Goal: Task Accomplishment & Management: Manage account settings

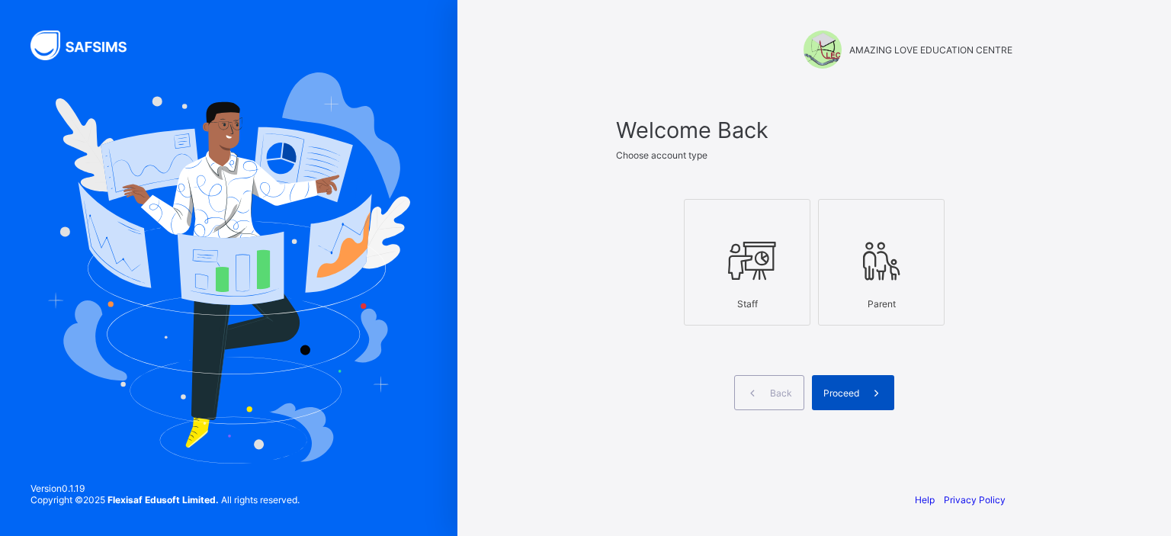
click at [842, 384] on div "Proceed" at bounding box center [853, 392] width 82 height 35
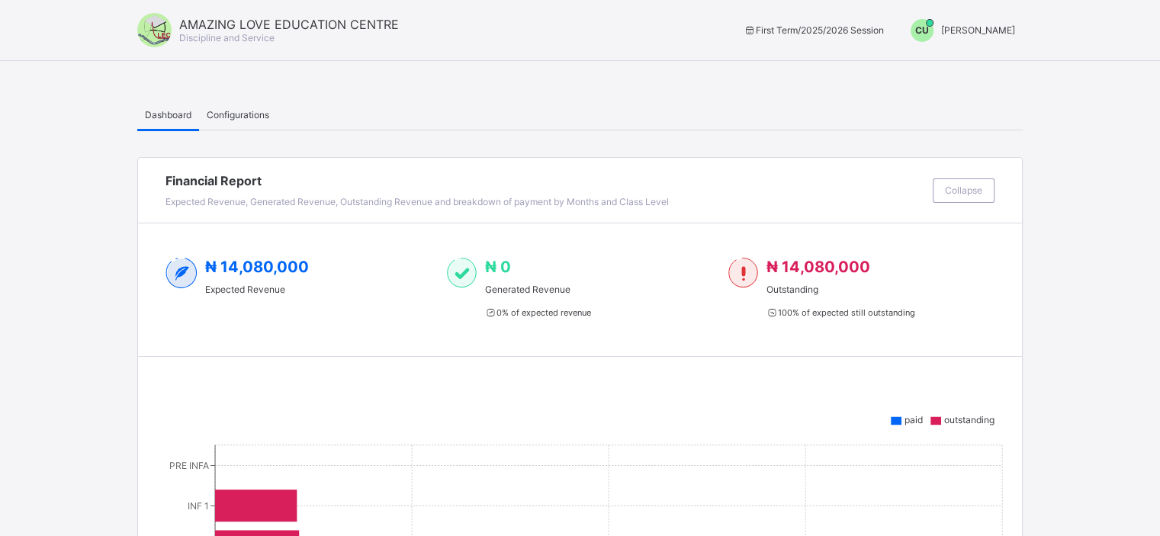
click at [916, 31] on span "CU" at bounding box center [922, 29] width 14 height 11
click at [930, 66] on span "Switch to Admin View" at bounding box center [958, 65] width 116 height 18
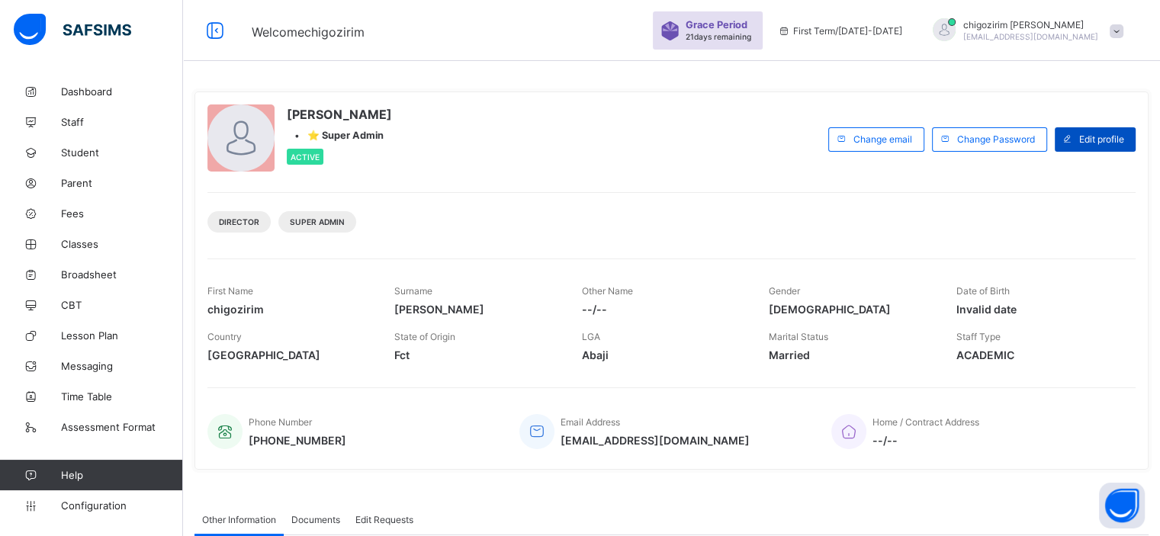
click at [1098, 139] on span "Edit profile" at bounding box center [1101, 138] width 45 height 11
select select "**"
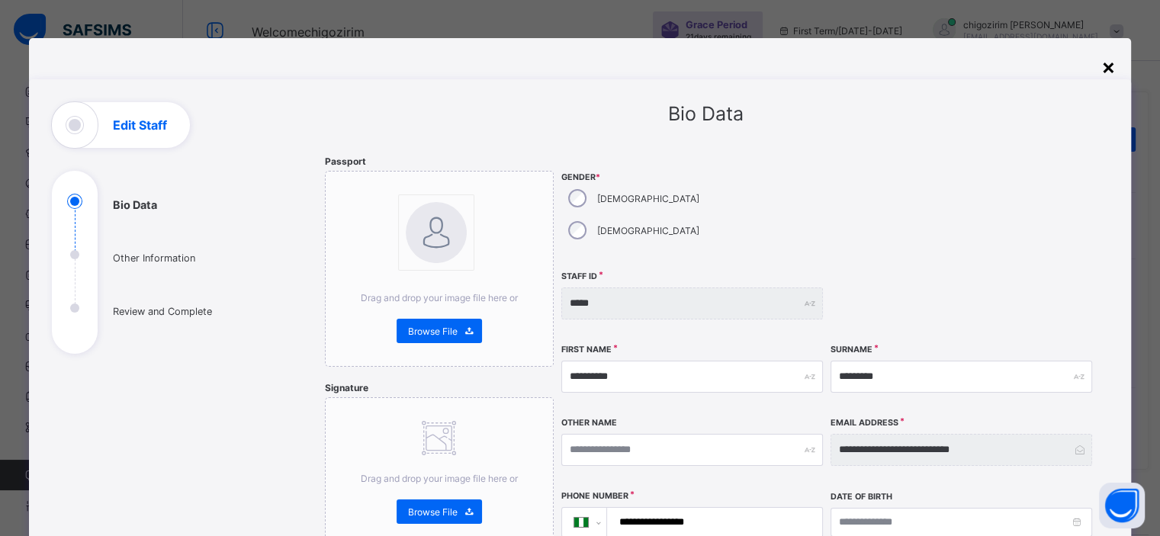
click at [1113, 64] on div "×" at bounding box center [1108, 66] width 14 height 26
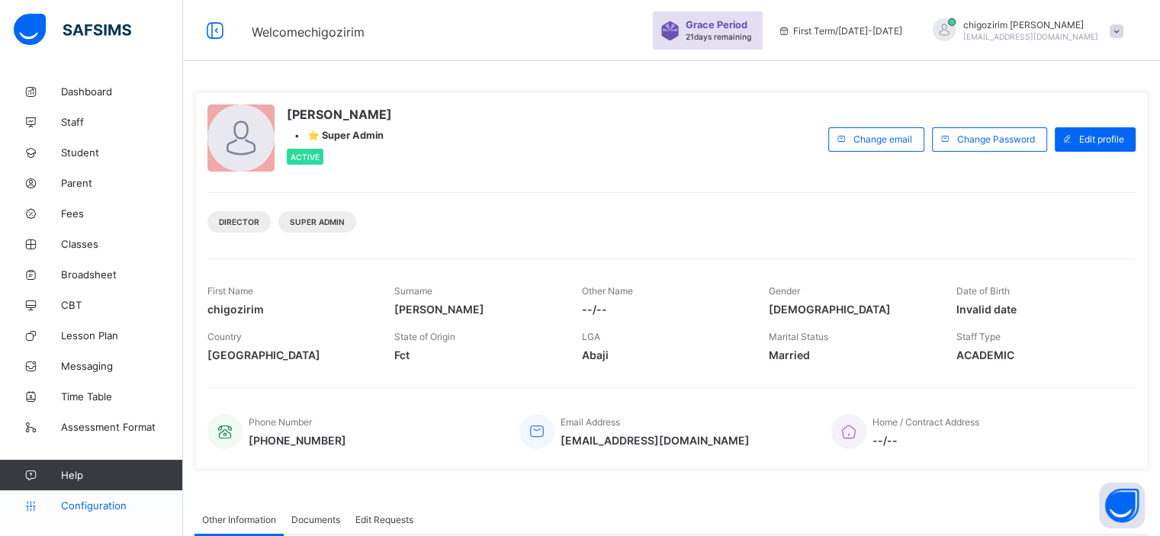
click at [101, 499] on span "Configuration" at bounding box center [121, 505] width 121 height 12
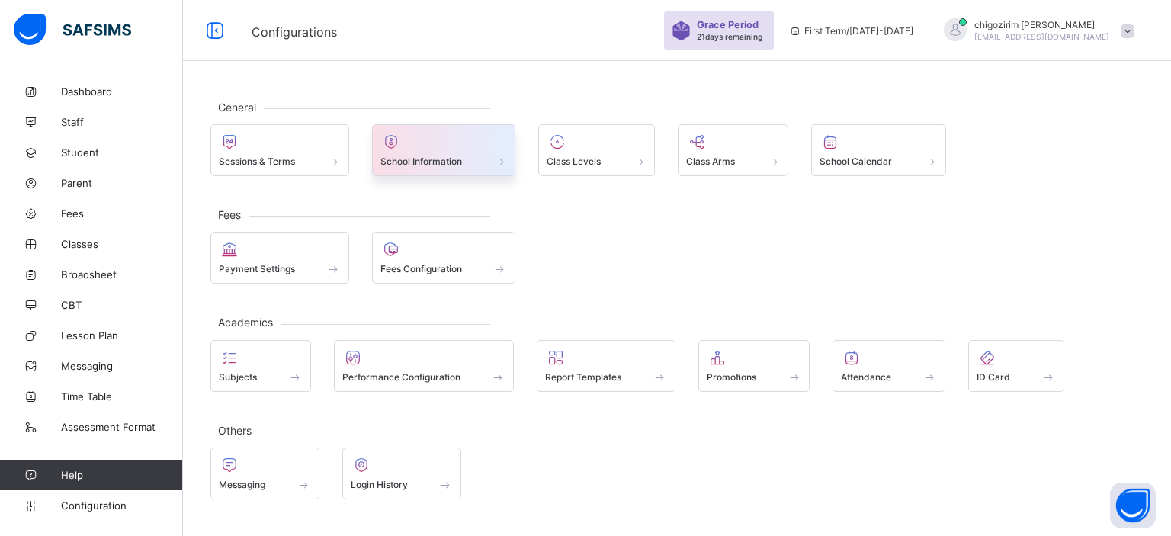
click at [393, 151] on span at bounding box center [443, 153] width 127 height 4
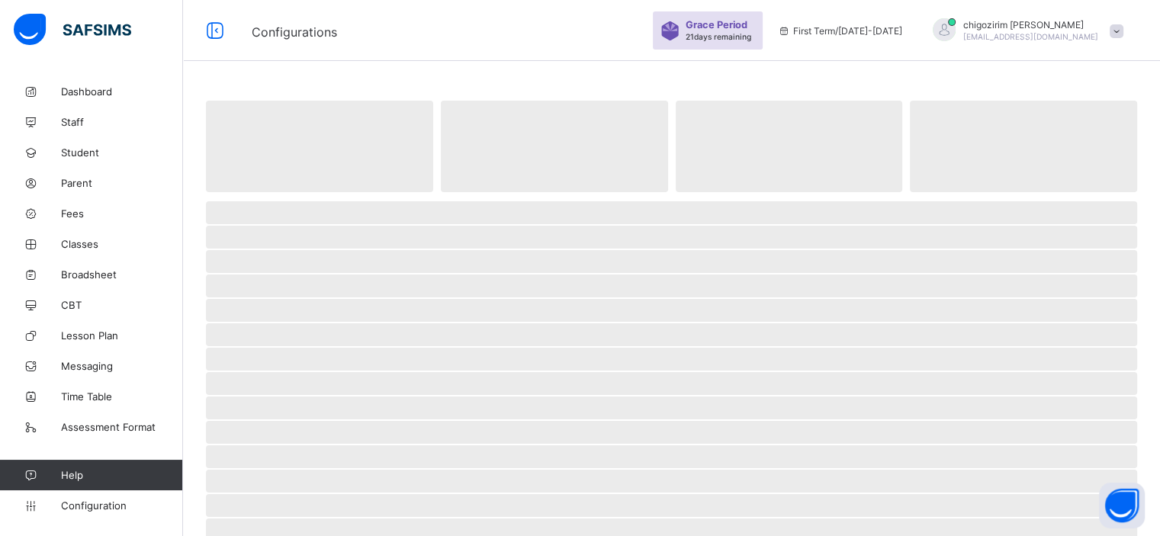
select select "**"
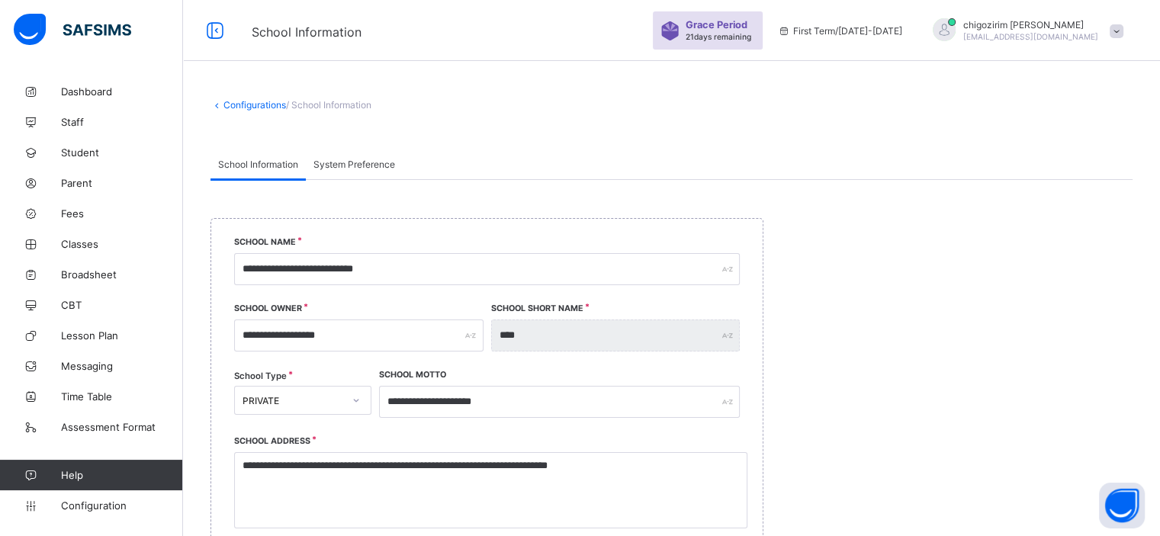
click at [361, 172] on div "System Preference" at bounding box center [354, 164] width 97 height 30
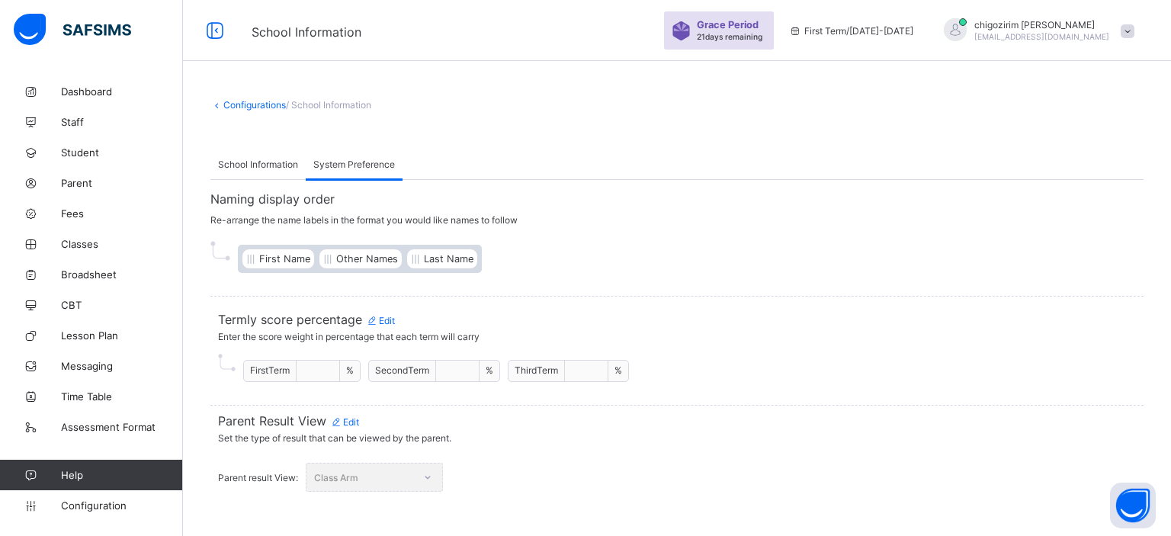
click at [258, 103] on link "Configurations" at bounding box center [254, 104] width 63 height 11
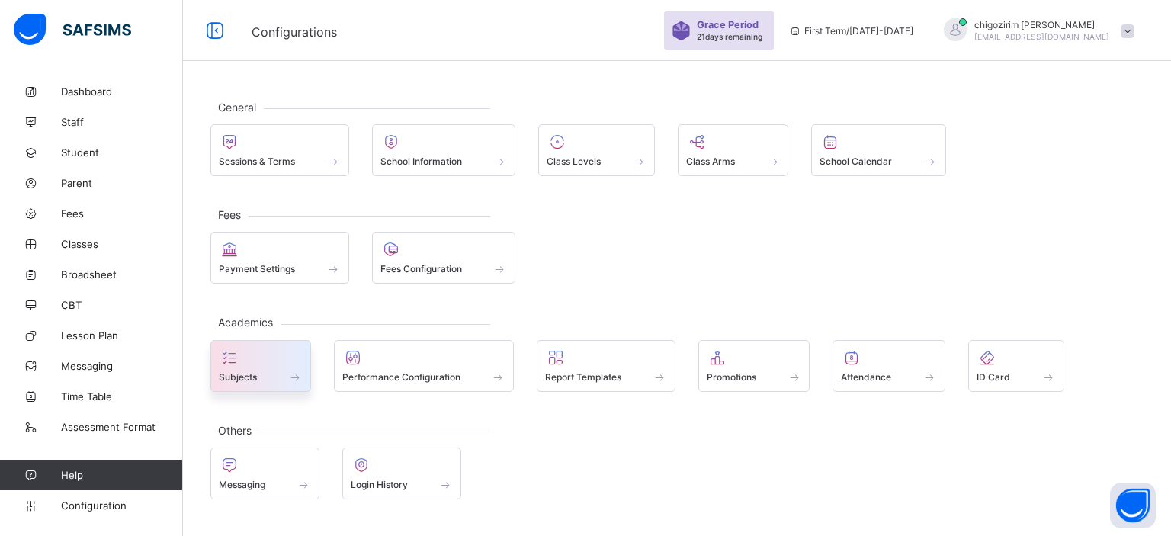
click at [265, 370] on div "Subjects" at bounding box center [261, 376] width 84 height 13
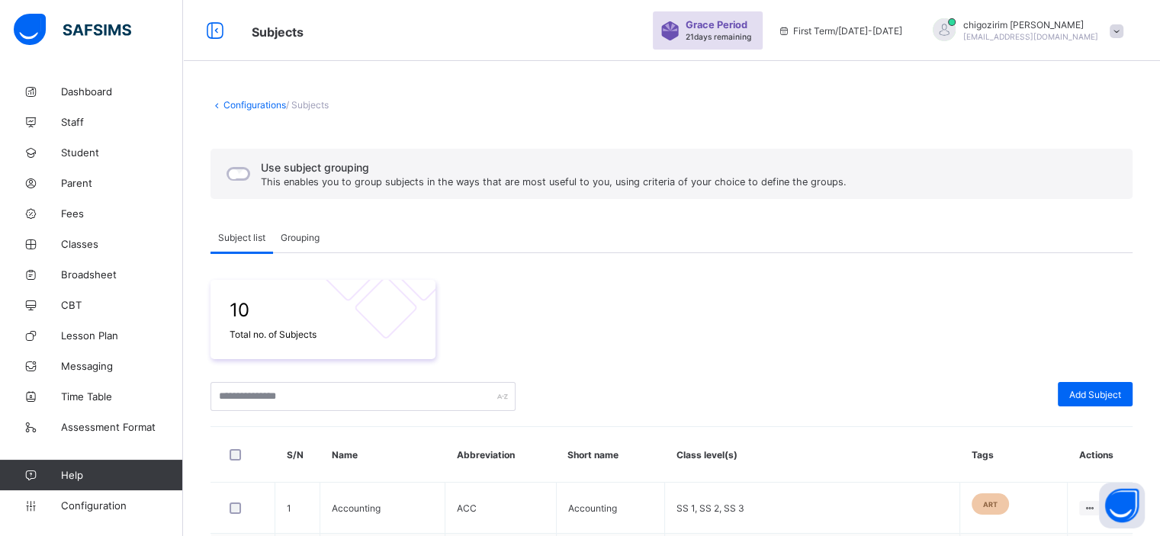
click at [297, 239] on span "Grouping" at bounding box center [300, 237] width 39 height 11
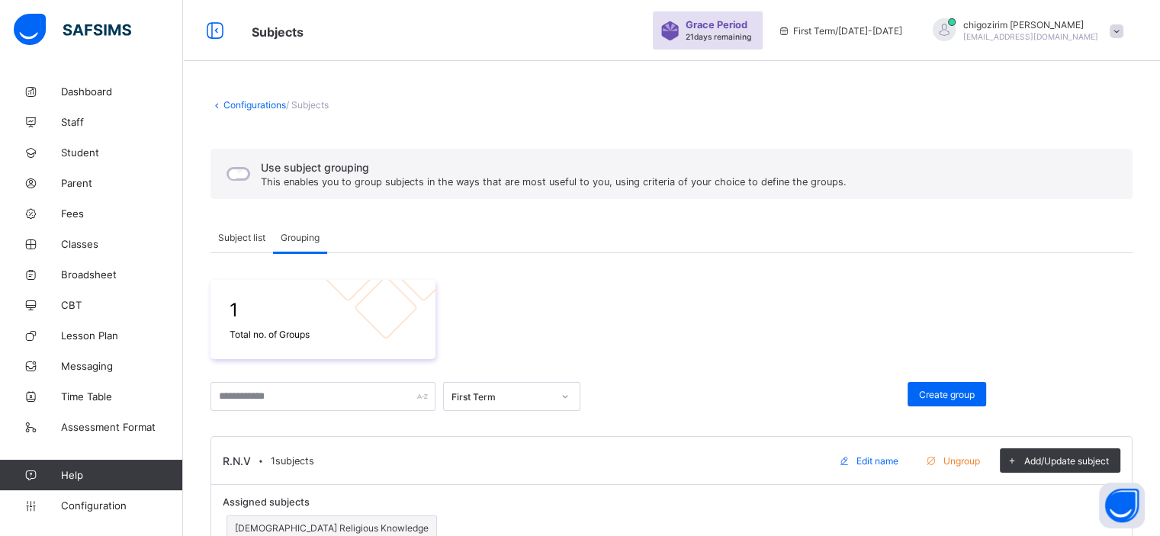
scroll to position [47, 0]
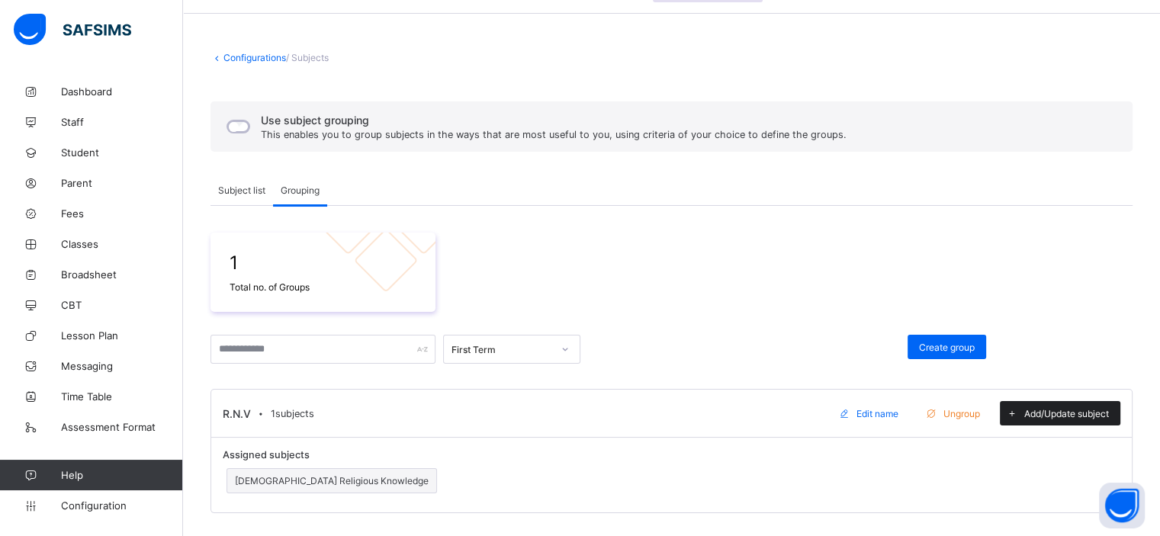
click at [1024, 417] on span at bounding box center [1011, 413] width 24 height 24
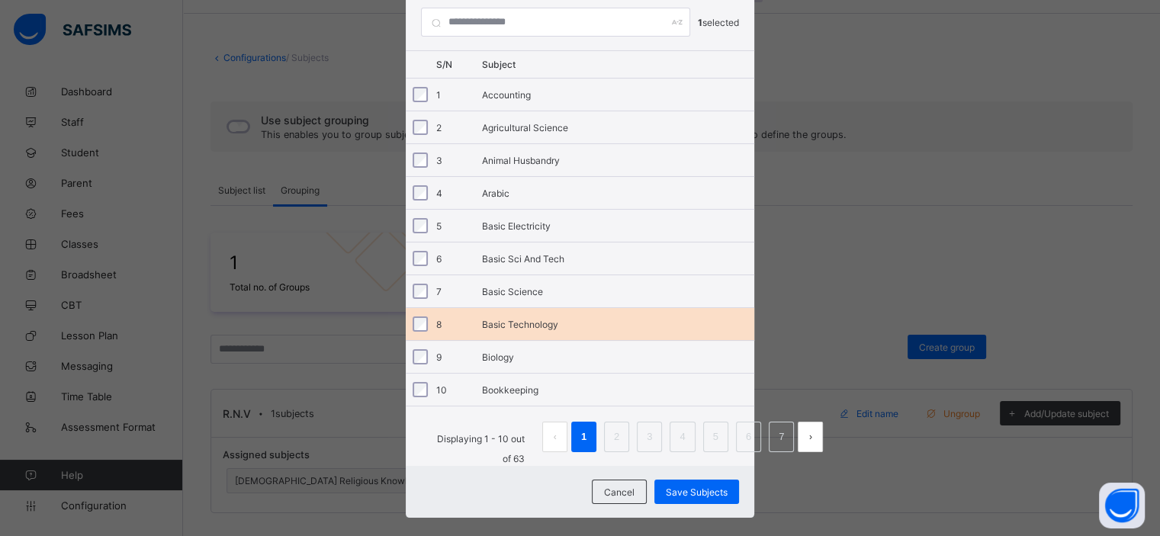
scroll to position [150, 0]
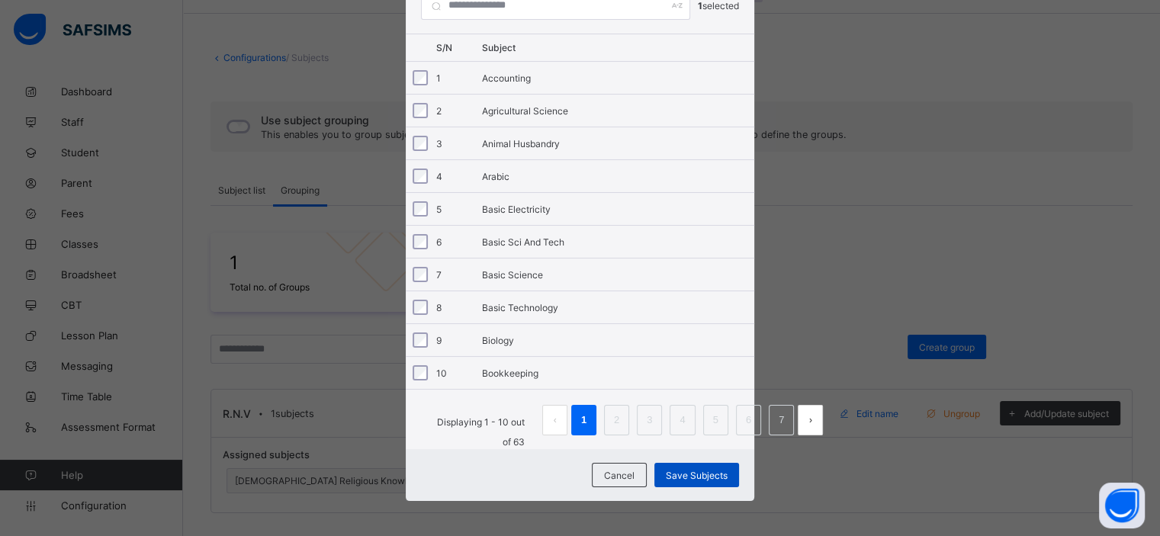
click at [676, 470] on span "Save Subjects" at bounding box center [697, 475] width 62 height 11
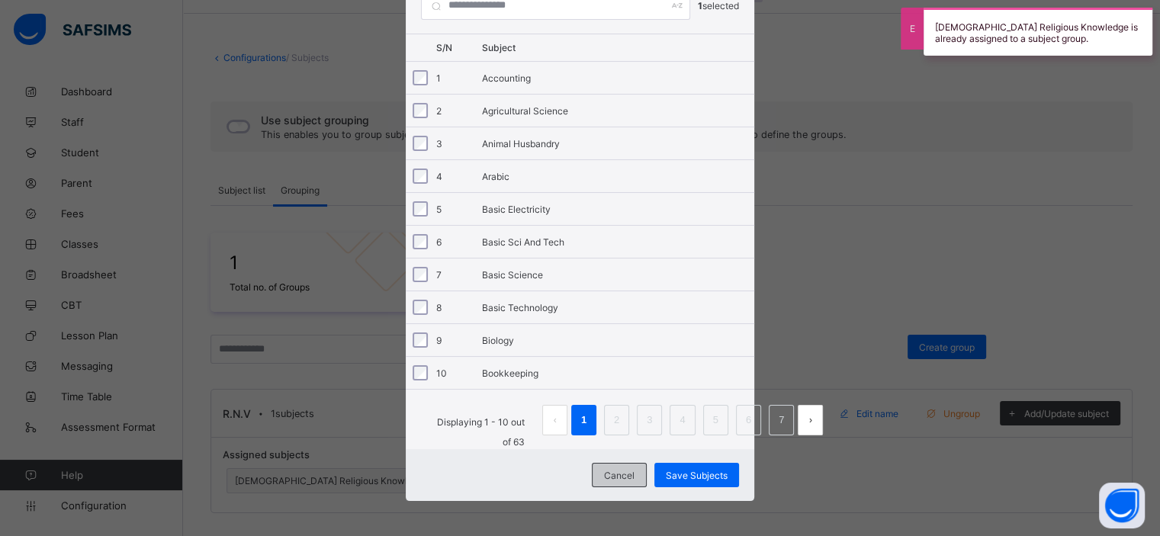
click at [622, 463] on div "Cancel" at bounding box center [619, 475] width 55 height 24
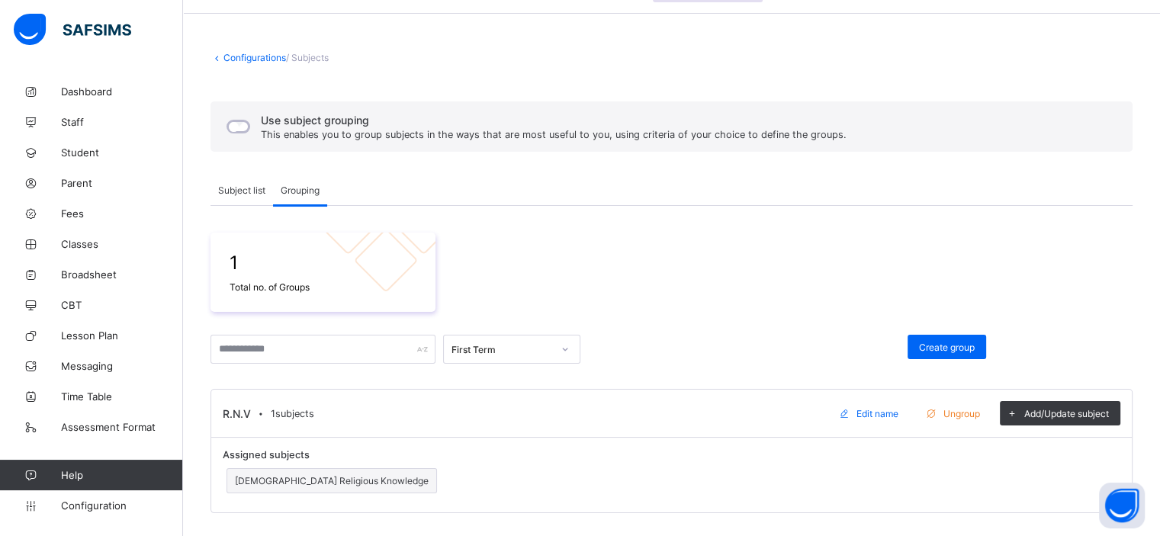
scroll to position [0, 0]
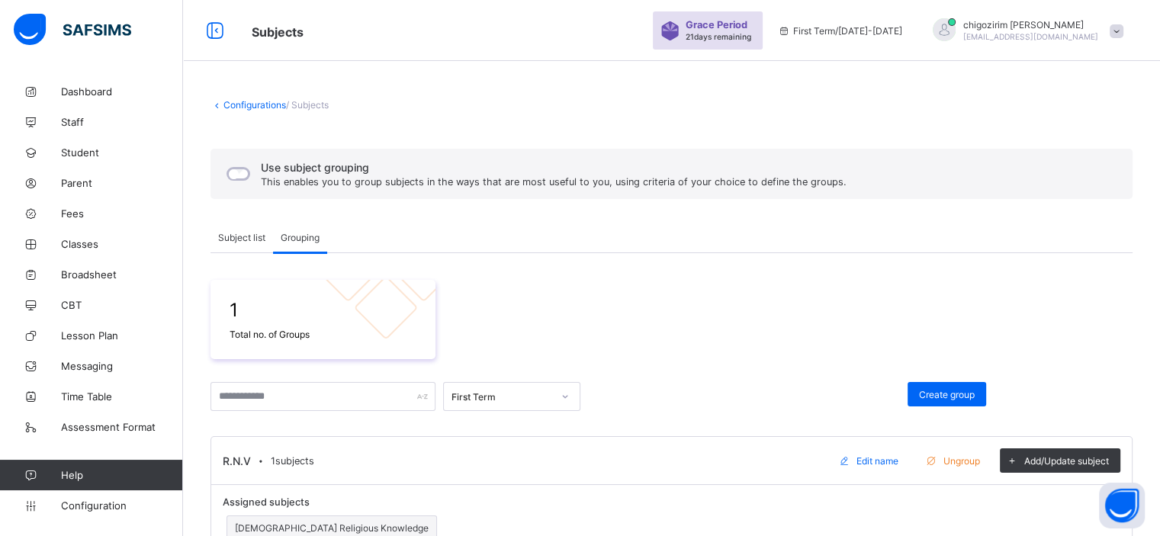
click at [556, 380] on span at bounding box center [671, 370] width 922 height 23
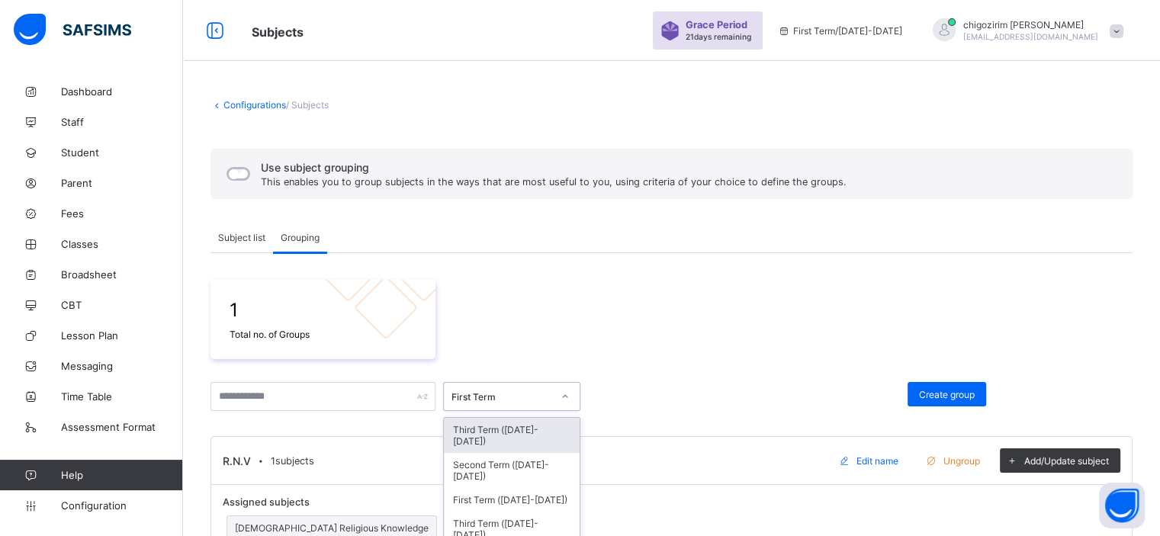
scroll to position [47, 0]
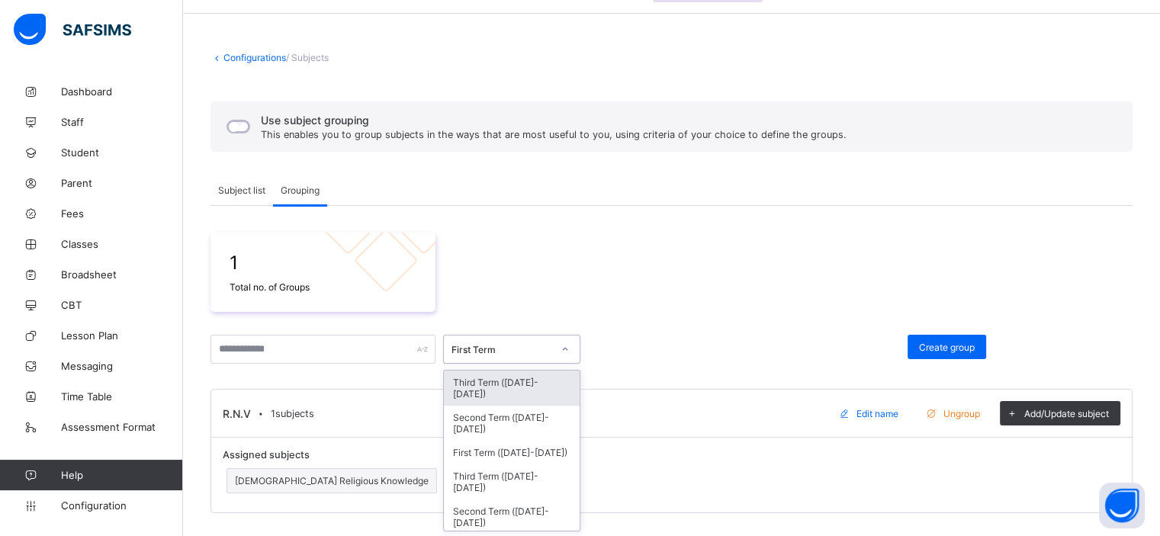
click at [552, 364] on div "option Third Term (2025-2026) focused, 1 of 9. 9 results available. Use Up and …" at bounding box center [511, 349] width 137 height 29
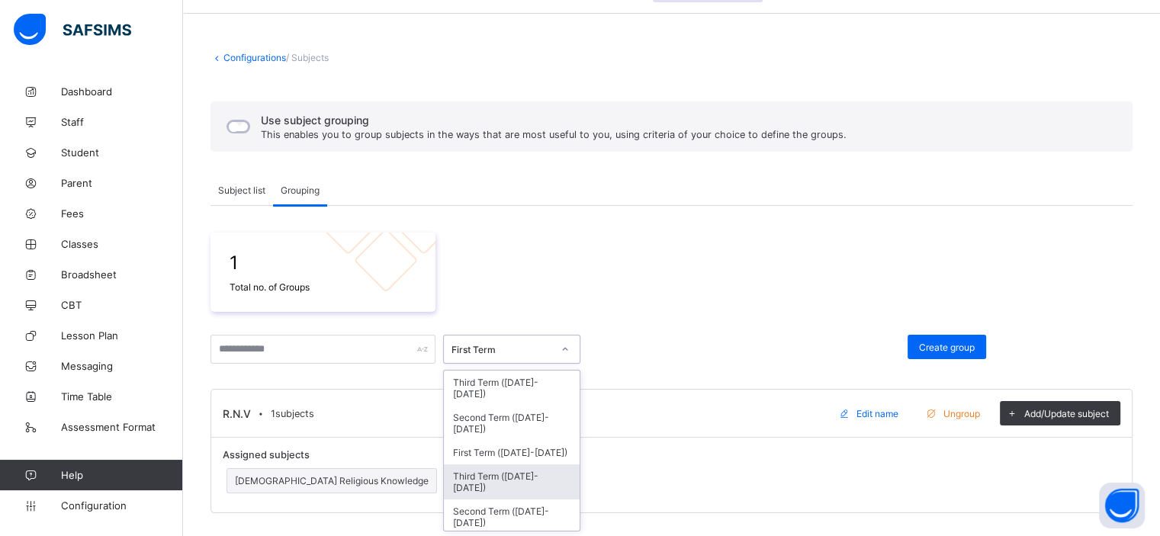
click at [531, 464] on div "Third Term (2024-2025)" at bounding box center [512, 481] width 136 height 35
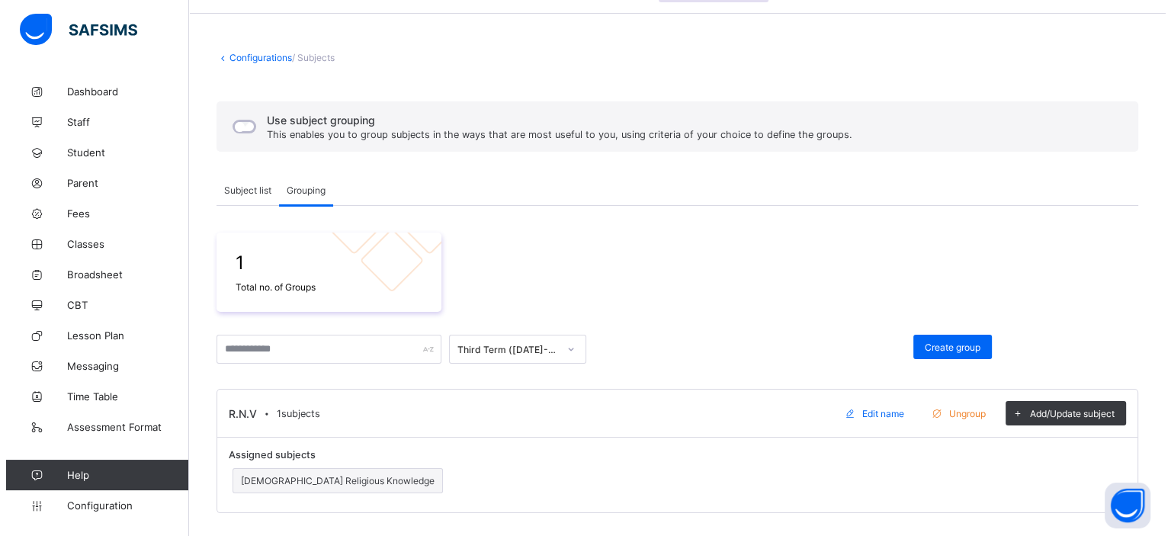
scroll to position [0, 0]
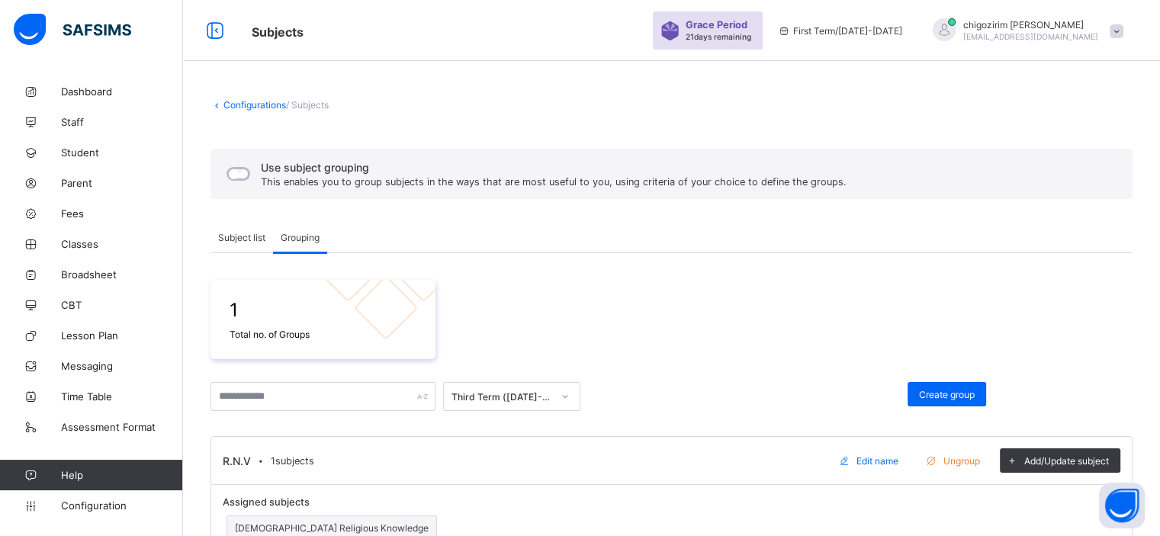
click at [1122, 35] on span at bounding box center [1116, 31] width 14 height 14
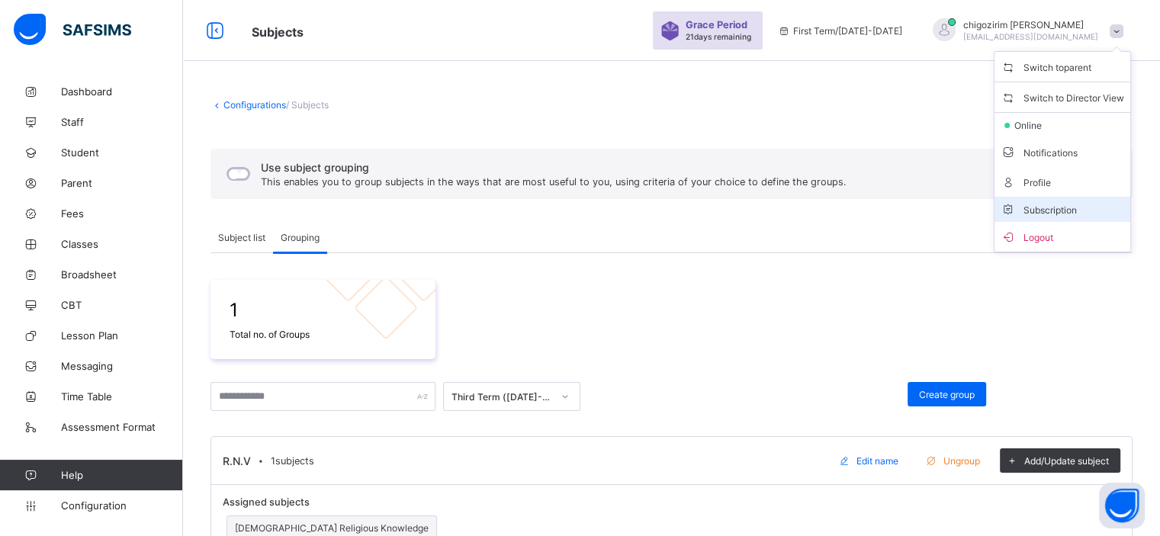
click at [1073, 204] on span "Subscription" at bounding box center [1038, 209] width 76 height 11
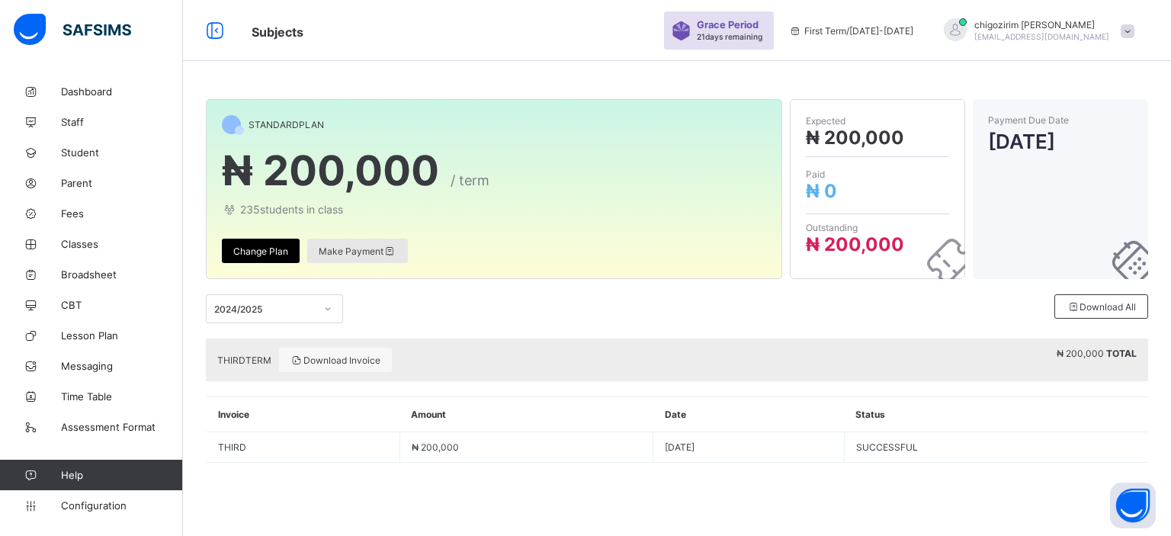
click at [367, 250] on span "Make Payment" at bounding box center [358, 250] width 78 height 11
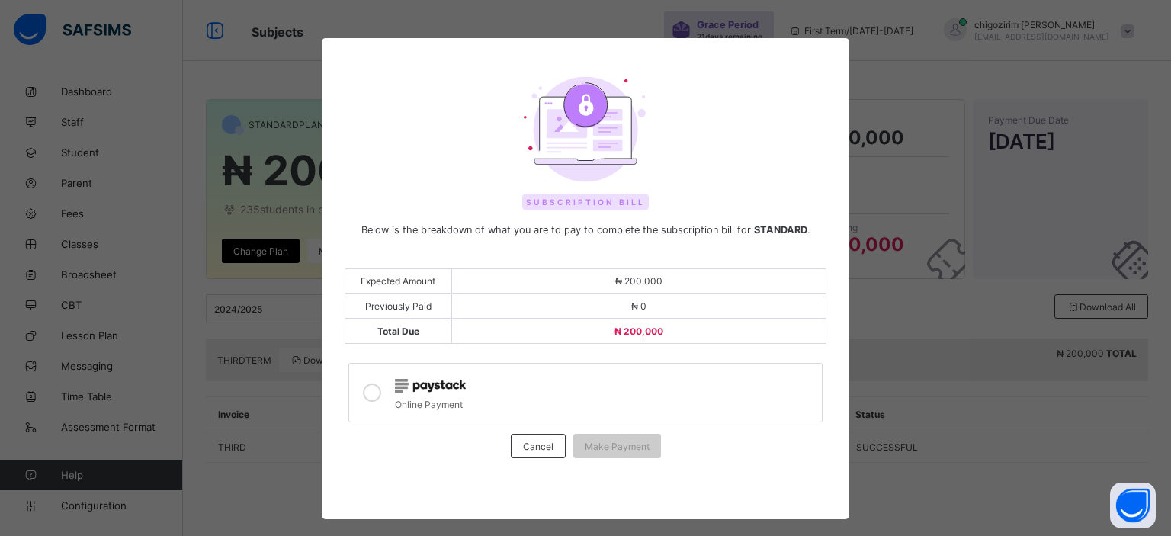
click at [374, 390] on icon at bounding box center [372, 392] width 18 height 18
click at [607, 448] on span "Make Payment" at bounding box center [617, 446] width 65 height 11
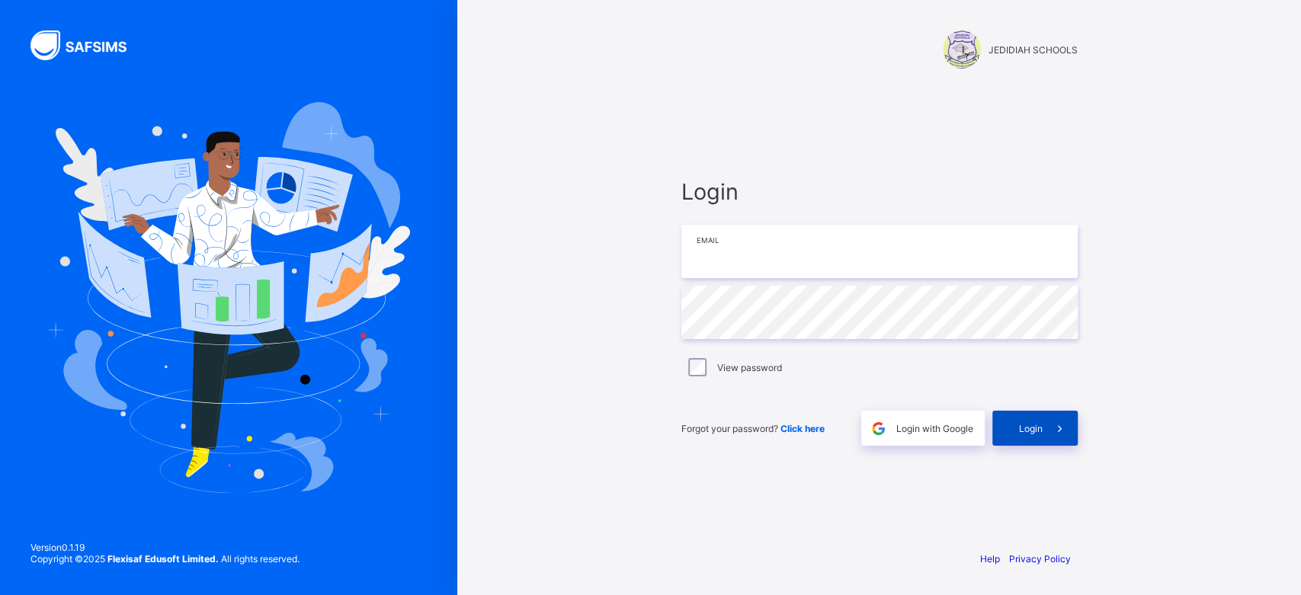
type input "**********"
click at [1015, 419] on div "Login" at bounding box center [1035, 428] width 85 height 35
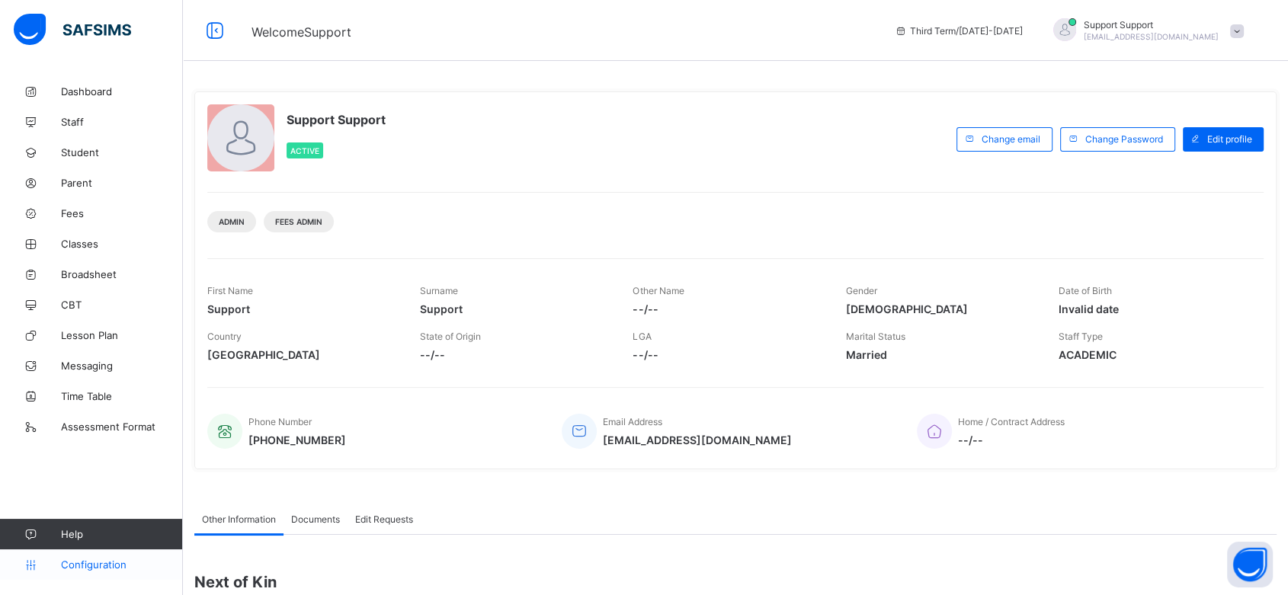
click at [106, 563] on span "Configuration" at bounding box center [121, 565] width 121 height 12
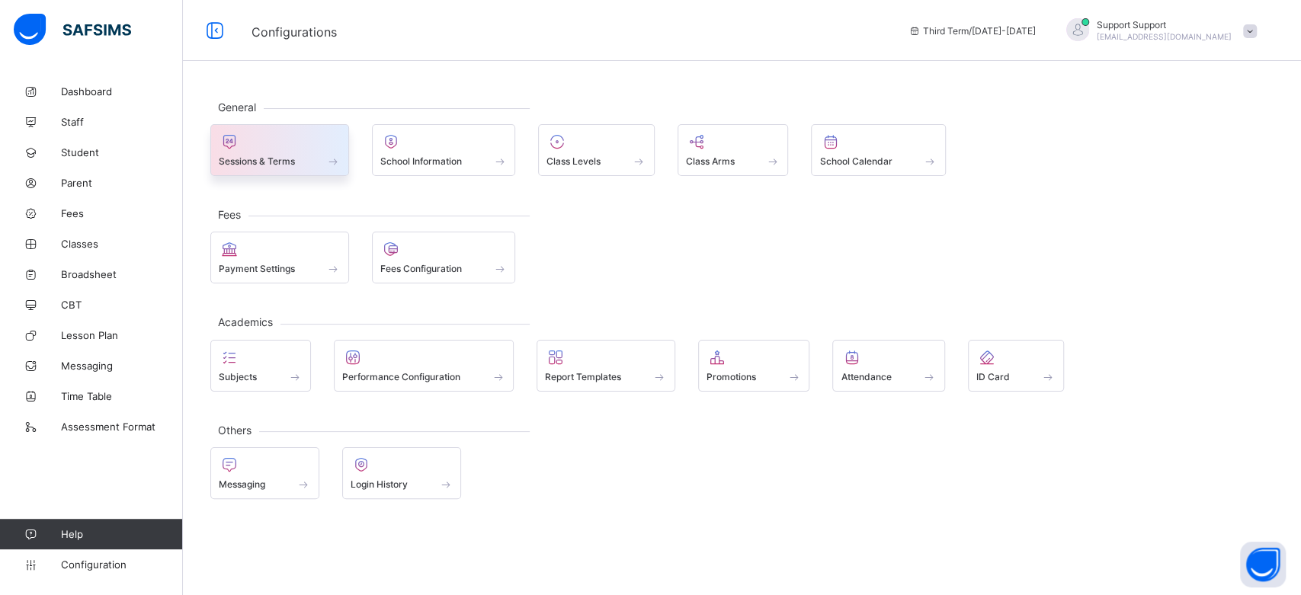
click at [325, 149] on div at bounding box center [280, 142] width 122 height 18
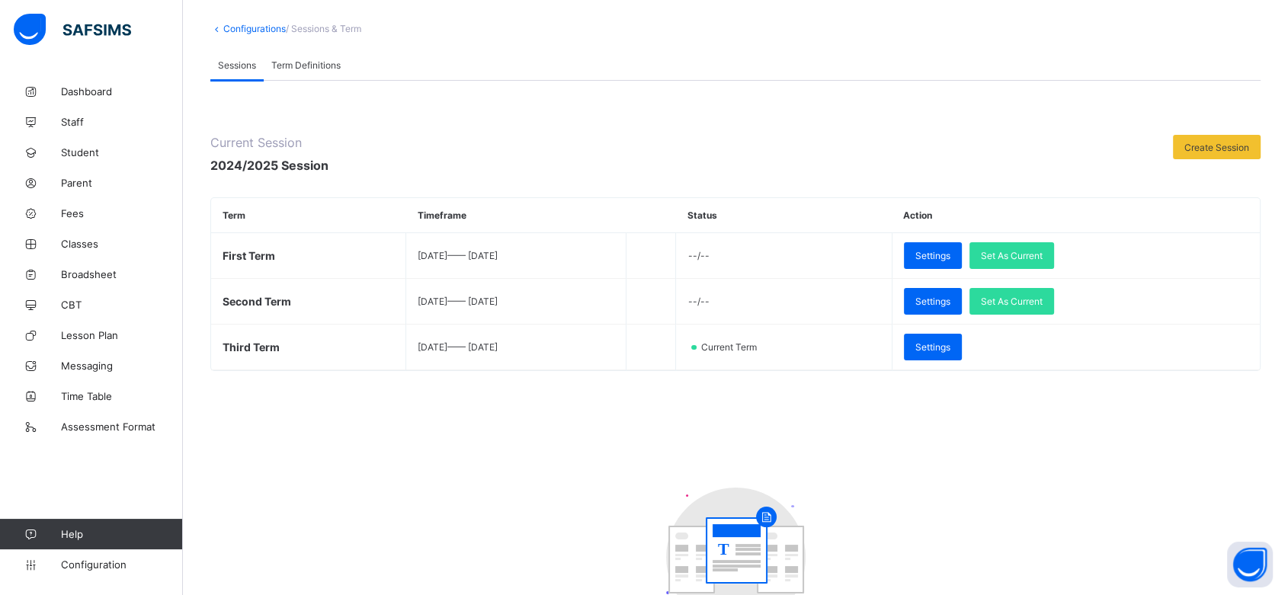
scroll to position [63, 0]
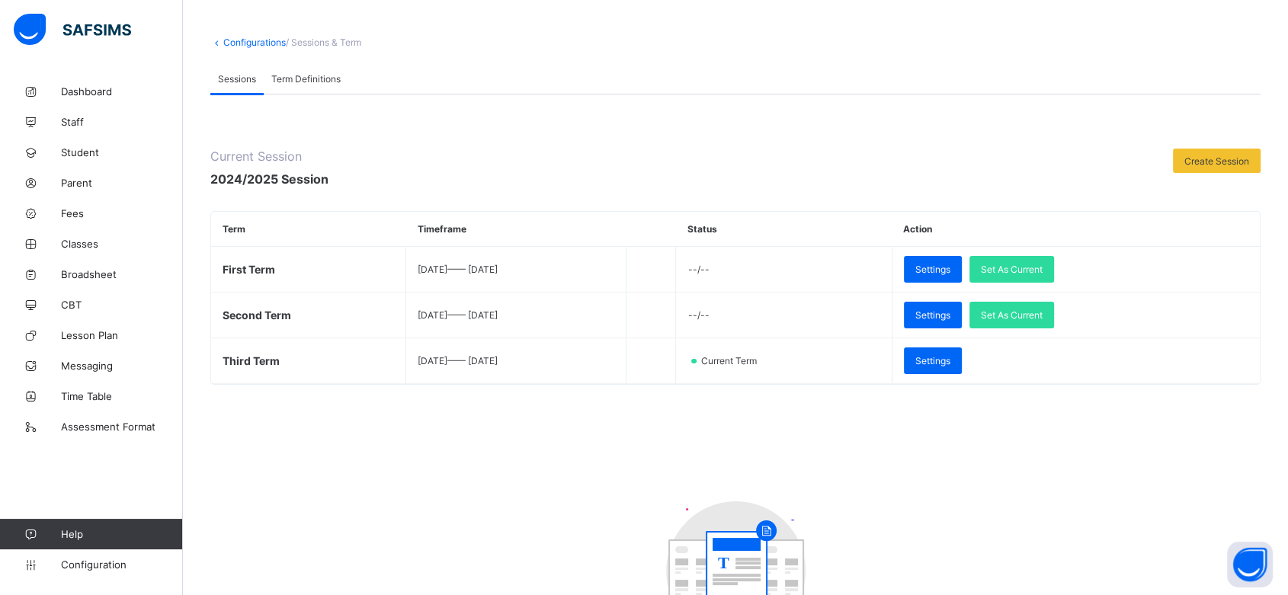
click at [317, 73] on span "Term Definitions" at bounding box center [305, 78] width 69 height 11
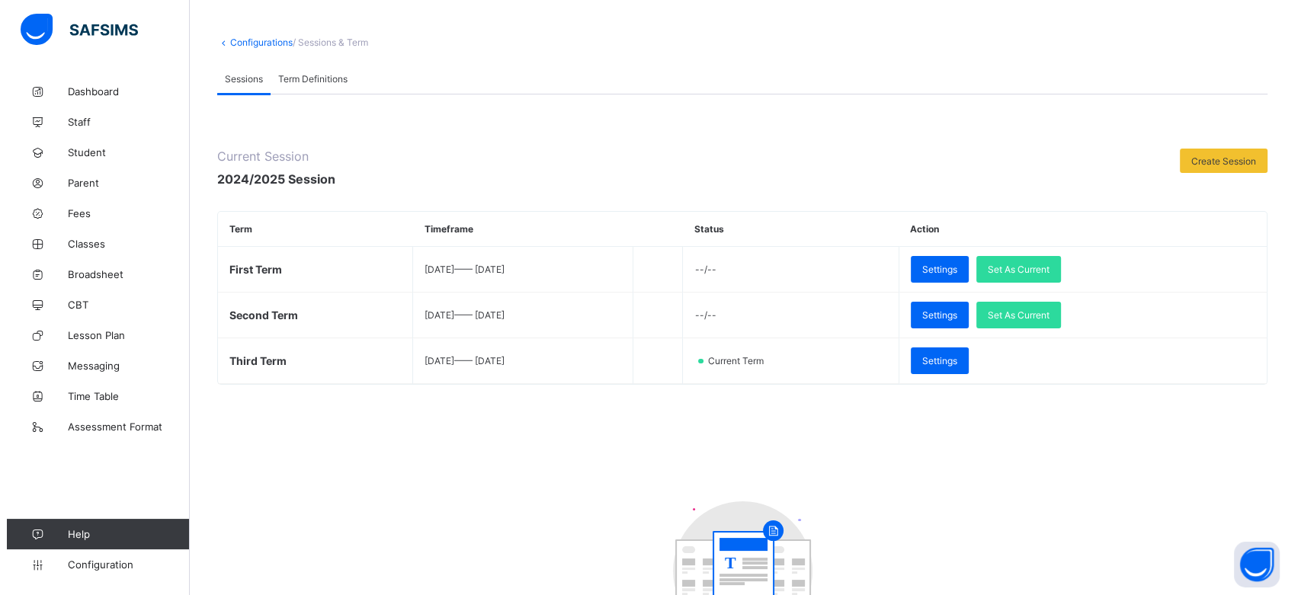
scroll to position [0, 0]
